Goal: Navigation & Orientation: Understand site structure

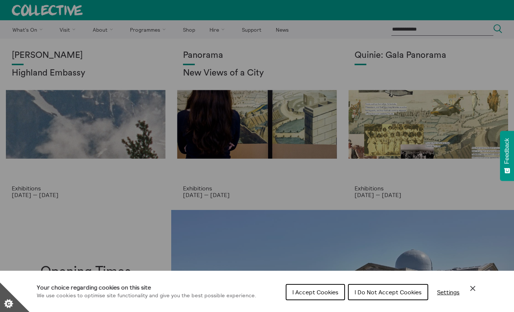
click at [471, 285] on icon "Close Cookie Control" at bounding box center [472, 288] width 9 height 9
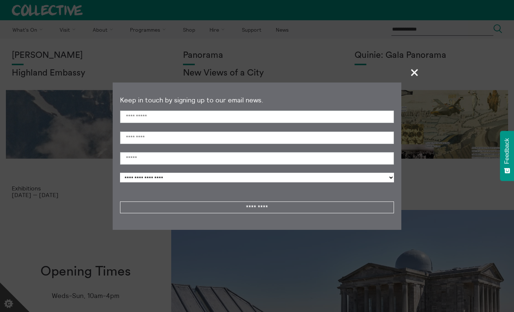
click at [413, 74] on span "+" at bounding box center [415, 72] width 22 height 22
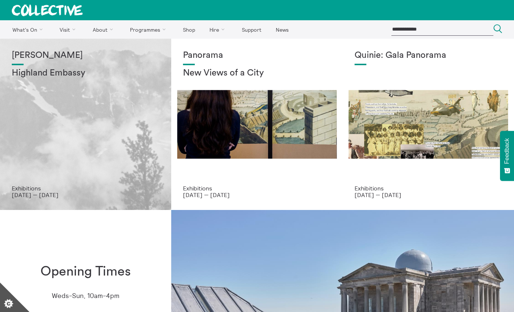
click at [110, 141] on div "Shen Xin Highland Embassy" at bounding box center [86, 117] width 148 height 134
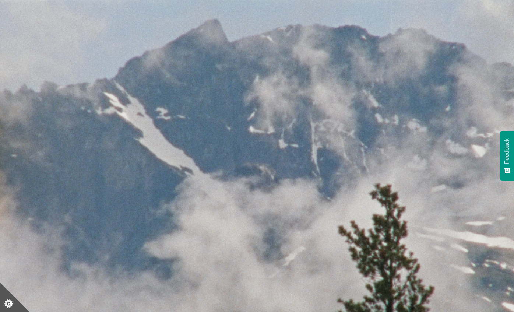
scroll to position [20, 0]
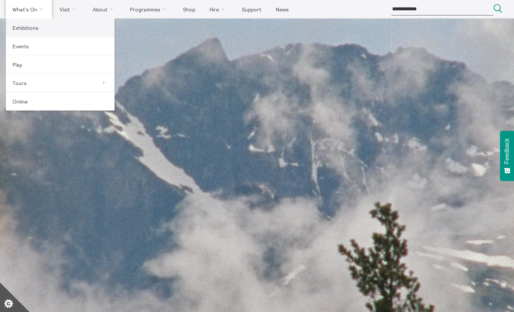
click at [35, 29] on link "Exhibitions" at bounding box center [60, 27] width 109 height 18
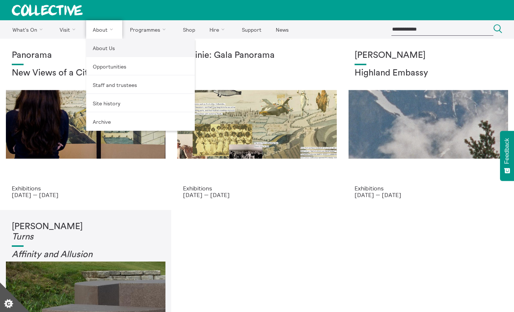
click at [106, 51] on link "About Us" at bounding box center [140, 48] width 109 height 18
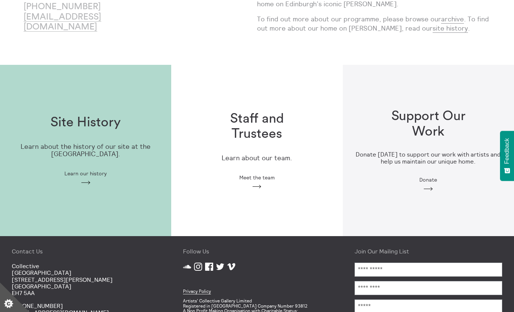
scroll to position [196, 0]
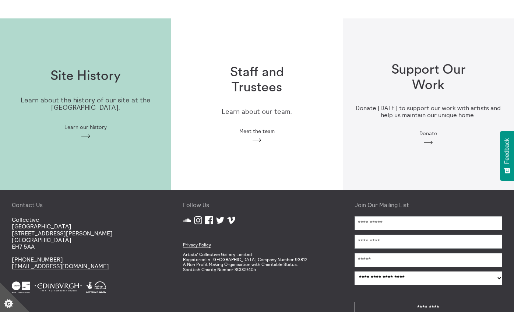
click at [244, 83] on h1 "Staff and Trustees" at bounding box center [257, 80] width 94 height 31
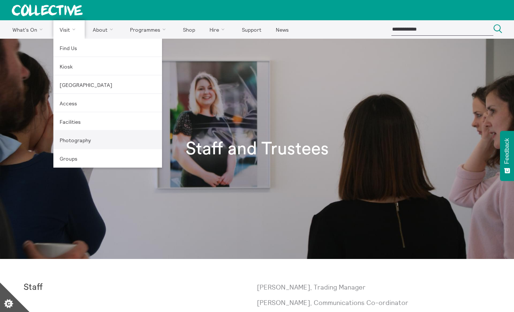
click at [77, 140] on link "Photography" at bounding box center [107, 140] width 109 height 18
